Goal: Find specific page/section: Find specific page/section

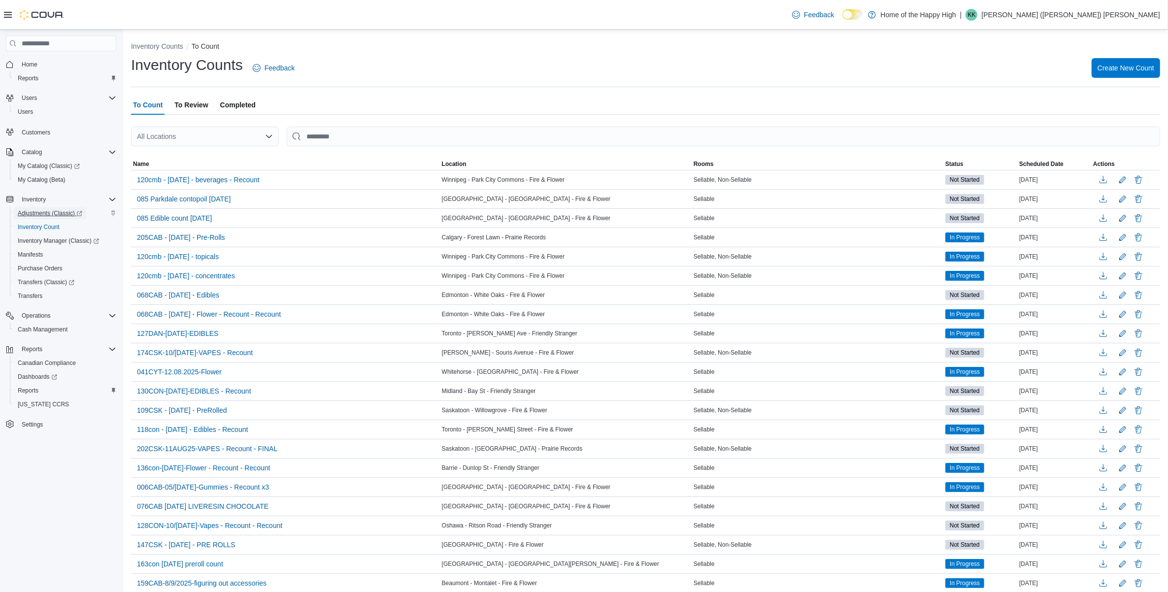
click at [58, 213] on span "Adjustments (Classic)" at bounding box center [50, 213] width 65 height 8
